Goal: Task Accomplishment & Management: Use online tool/utility

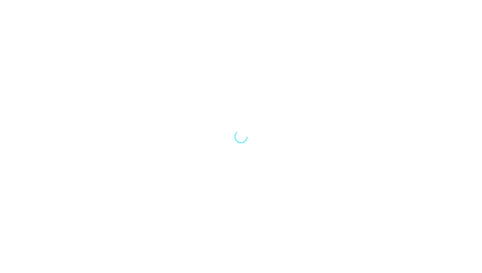
select select "Song"
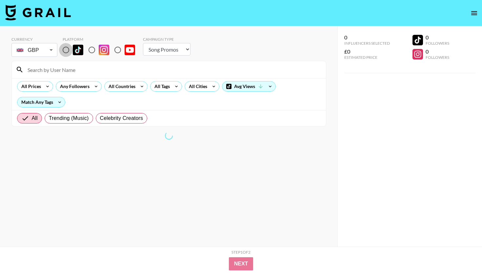
click at [65, 51] on input "radio" at bounding box center [66, 50] width 14 height 14
radio input "true"
click at [130, 86] on div "All Countries" at bounding box center [121, 86] width 32 height 10
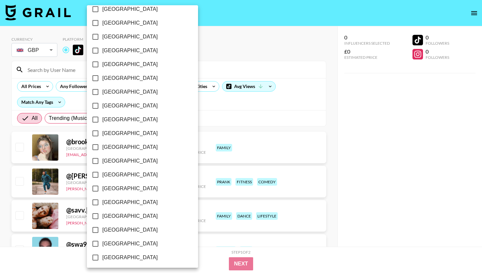
scroll to position [492, 0]
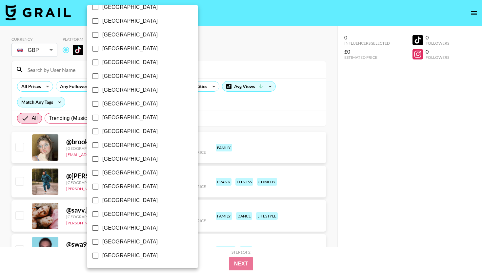
click at [107, 225] on span "[GEOGRAPHIC_DATA]" at bounding box center [129, 228] width 55 height 8
click at [102, 225] on input "[GEOGRAPHIC_DATA]" at bounding box center [96, 228] width 14 height 14
checkbox input "true"
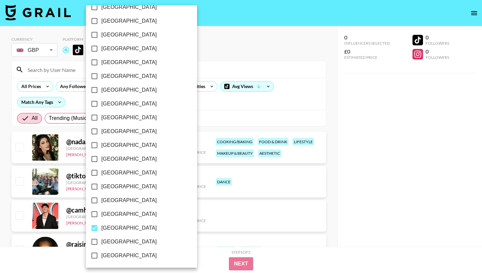
click at [204, 92] on div at bounding box center [241, 136] width 482 height 273
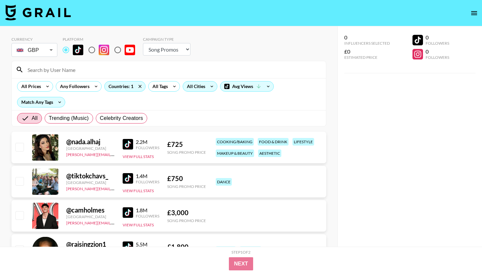
click at [208, 89] on icon at bounding box center [212, 86] width 10 height 10
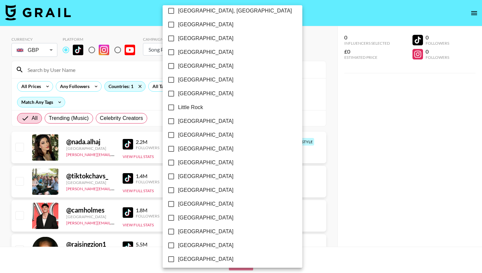
scroll to position [367, 0]
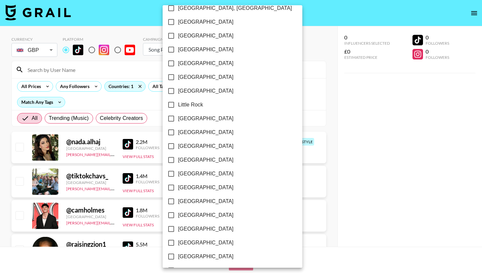
click at [201, 175] on span "[GEOGRAPHIC_DATA]" at bounding box center [205, 174] width 55 height 8
click at [178, 175] on input "[GEOGRAPHIC_DATA]" at bounding box center [171, 174] width 14 height 14
checkbox input "true"
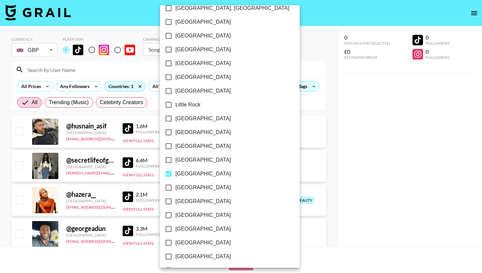
click at [412, 140] on div at bounding box center [241, 136] width 482 height 273
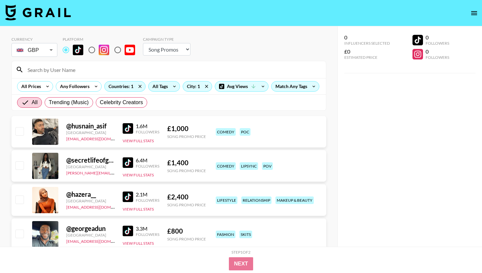
click at [162, 90] on div "All Tags" at bounding box center [159, 86] width 21 height 10
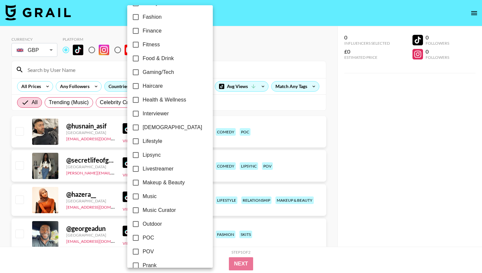
scroll to position [210, 0]
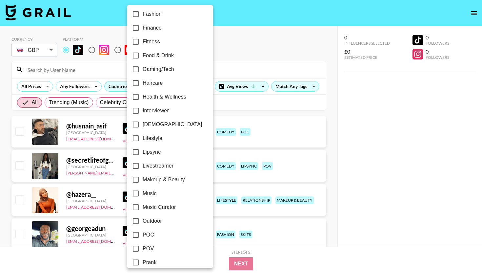
click at [181, 180] on span "Makeup & Beauty" at bounding box center [164, 180] width 42 height 8
click at [143, 180] on input "Makeup & Beauty" at bounding box center [136, 180] width 14 height 14
checkbox input "true"
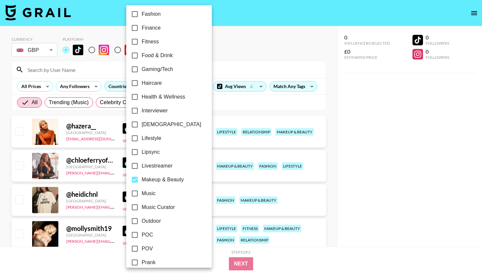
click at [405, 136] on div at bounding box center [241, 136] width 482 height 273
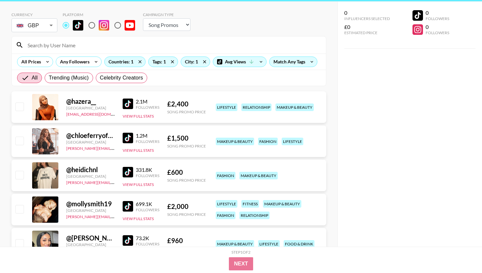
scroll to position [26, 0]
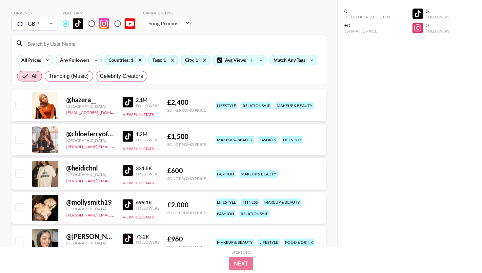
click at [130, 133] on img at bounding box center [128, 136] width 10 height 10
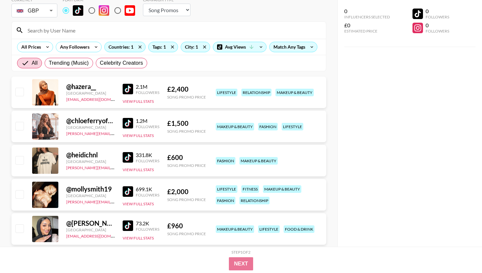
click at [128, 156] on img at bounding box center [128, 157] width 10 height 10
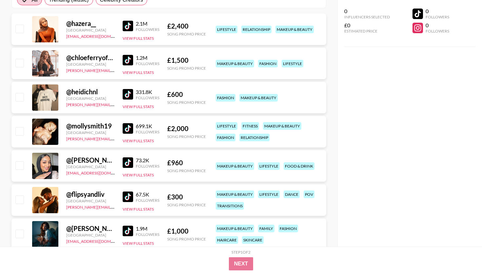
scroll to position [105, 0]
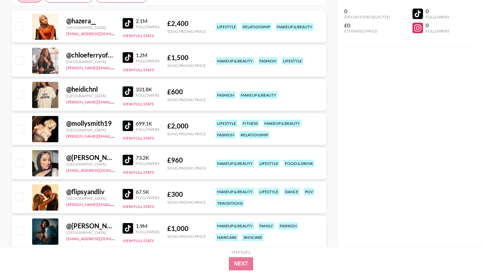
click at [130, 130] on img at bounding box center [128, 125] width 10 height 10
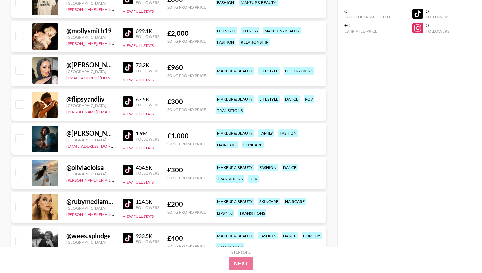
scroll to position [210, 0]
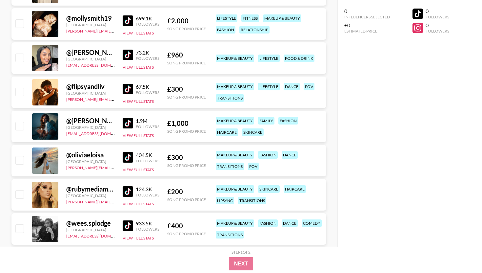
click at [128, 123] on img at bounding box center [128, 123] width 10 height 10
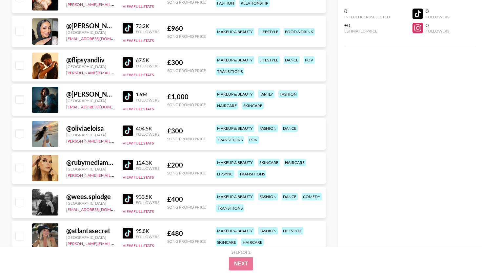
scroll to position [249, 0]
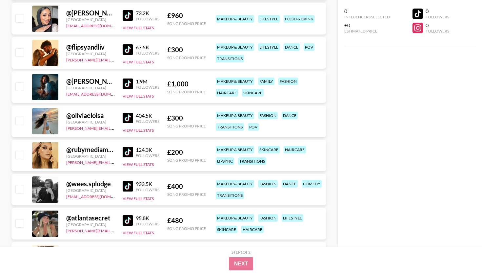
click at [129, 121] on img at bounding box center [128, 118] width 10 height 10
click at [129, 150] on img at bounding box center [128, 152] width 10 height 10
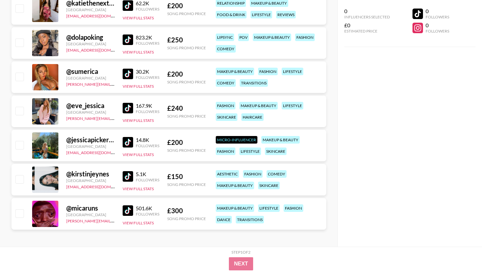
scroll to position [602, 0]
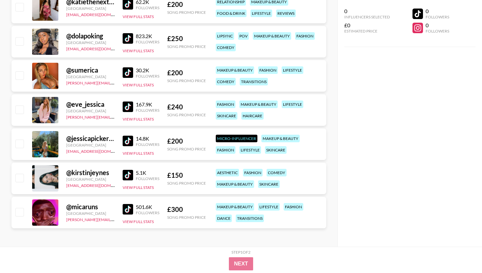
click at [130, 205] on img at bounding box center [128, 209] width 10 height 10
click at [134, 108] on link at bounding box center [129, 106] width 13 height 10
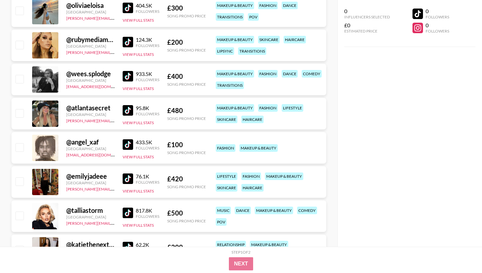
scroll to position [352, 0]
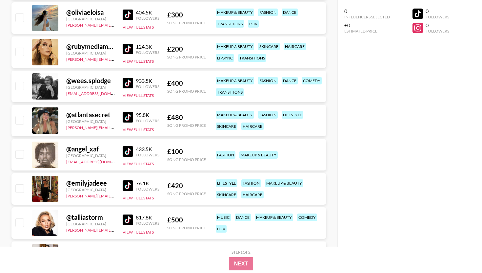
click at [135, 120] on link at bounding box center [129, 117] width 13 height 10
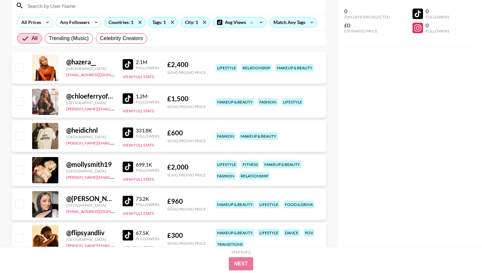
scroll to position [64, 0]
click at [123, 60] on img at bounding box center [128, 64] width 10 height 10
click at [385, 84] on div "0 Influencers Selected £0 Estimated Price 0 Followers 0 Followers" at bounding box center [410, 123] width 145 height 246
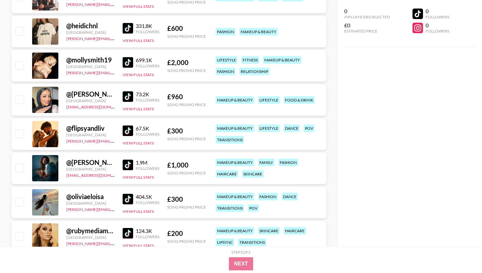
scroll to position [169, 0]
click at [128, 64] on img at bounding box center [128, 62] width 10 height 10
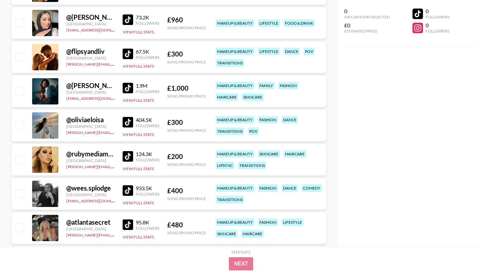
scroll to position [274, 0]
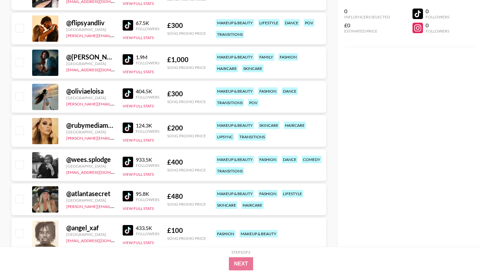
click at [128, 199] on img at bounding box center [128, 196] width 10 height 10
click at [380, 97] on div "0 Influencers Selected £0 Estimated Price 0 Followers 0 Followers" at bounding box center [410, 123] width 145 height 246
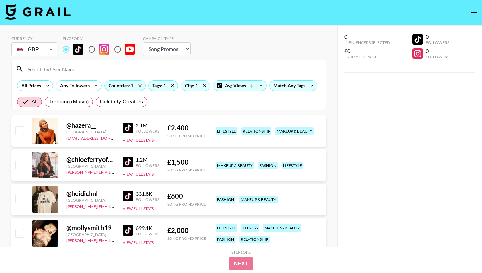
scroll to position [0, 0]
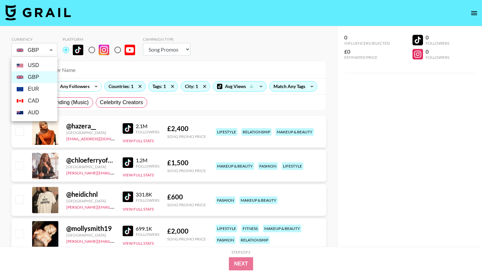
click at [38, 65] on li "USD" at bounding box center [34, 65] width 46 height 12
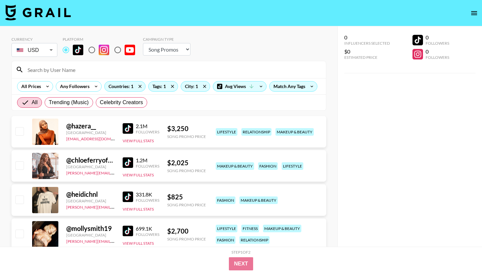
click at [380, 148] on div "0 Influencers Selected $0 Estimated Price 0 Followers 0 Followers" at bounding box center [410, 149] width 145 height 246
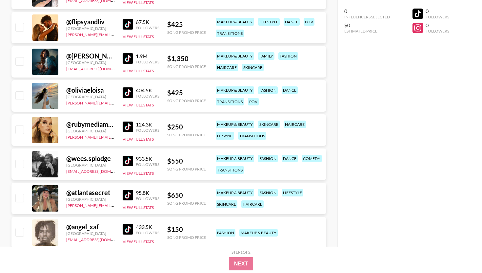
scroll to position [276, 0]
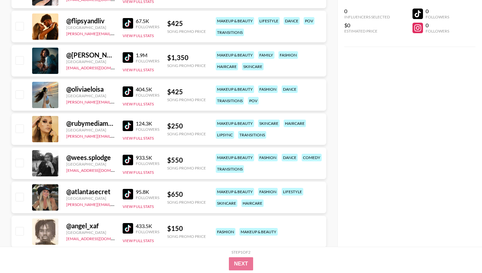
click at [424, 59] on div "0 Influencers Selected $0 Estimated Price 0 Followers 0 Followers" at bounding box center [410, 123] width 145 height 246
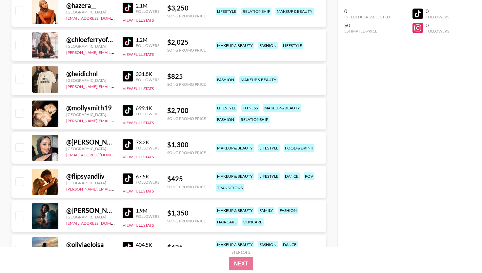
scroll to position [118, 0]
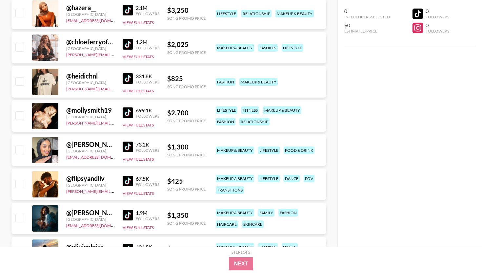
click at [128, 147] on img at bounding box center [128, 146] width 10 height 10
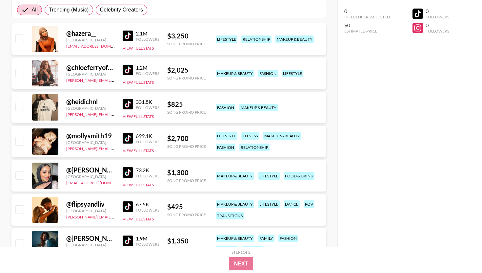
scroll to position [92, 0]
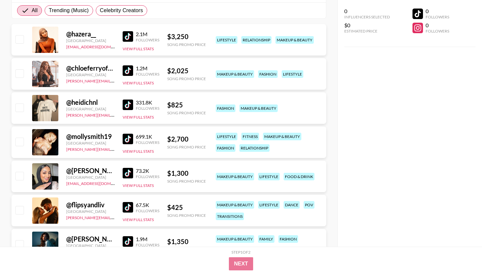
click at [441, 83] on div "0 Influencers Selected $0 Estimated Price 0 Followers 0 Followers" at bounding box center [410, 123] width 145 height 246
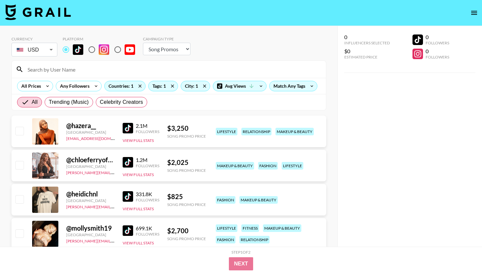
scroll to position [0, 0]
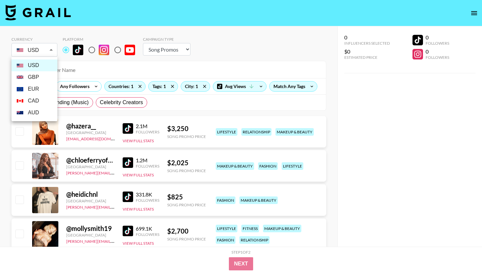
click at [43, 75] on li "GBP" at bounding box center [34, 77] width 46 height 12
type input "GBP"
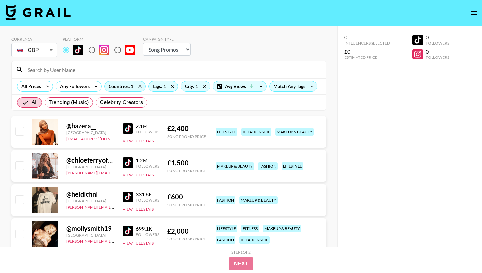
click at [414, 110] on div "0 Influencers Selected £0 Estimated Price 0 Followers 0 Followers" at bounding box center [410, 149] width 145 height 246
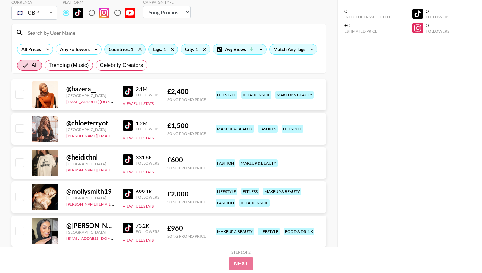
scroll to position [39, 0]
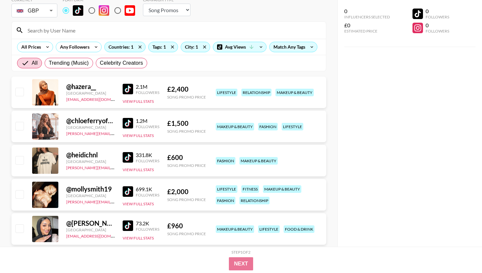
click at [130, 120] on img at bounding box center [128, 123] width 10 height 10
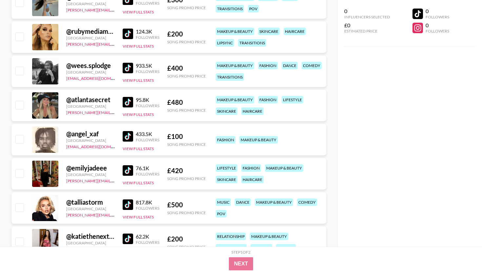
scroll to position [381, 0]
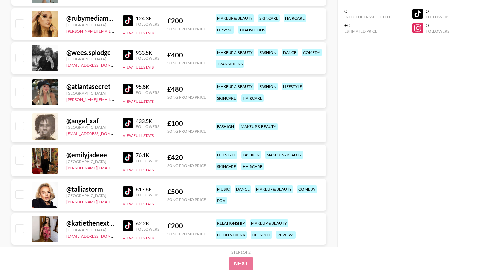
click at [131, 157] on img at bounding box center [128, 157] width 10 height 10
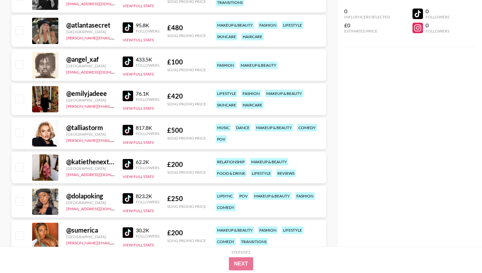
scroll to position [446, 0]
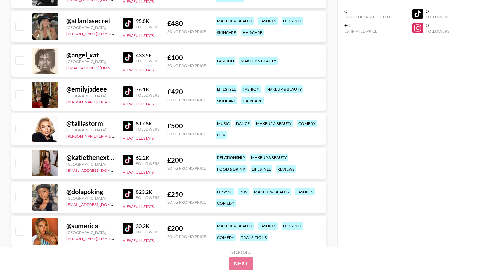
click at [132, 127] on img at bounding box center [128, 125] width 10 height 10
click at [125, 161] on img at bounding box center [128, 160] width 10 height 10
click at [130, 192] on img at bounding box center [128, 194] width 10 height 10
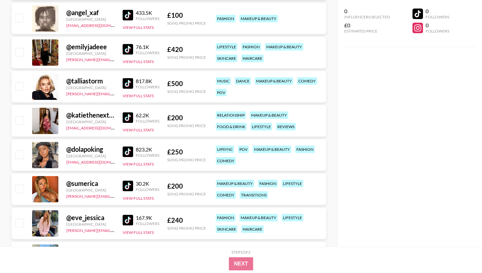
scroll to position [499, 0]
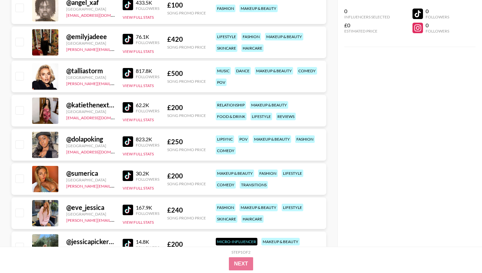
click at [129, 176] on img at bounding box center [128, 175] width 10 height 10
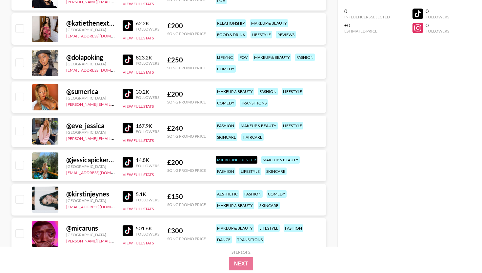
scroll to position [591, 0]
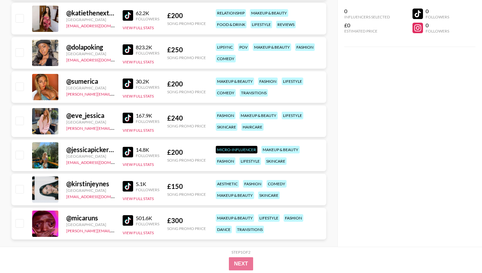
click at [133, 119] on link at bounding box center [129, 118] width 13 height 10
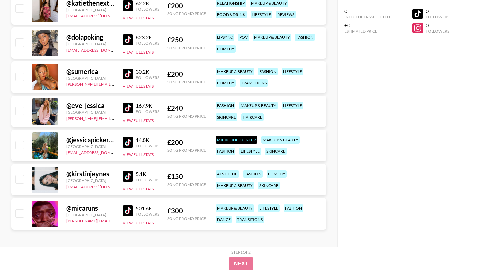
scroll to position [602, 0]
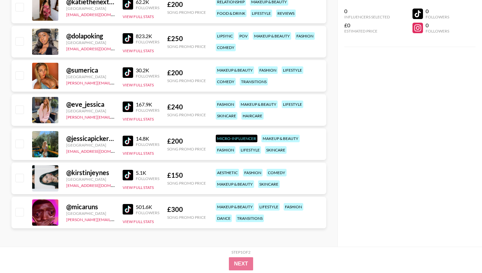
click at [131, 174] on img at bounding box center [128, 175] width 10 height 10
